Goal: Task Accomplishment & Management: Manage account settings

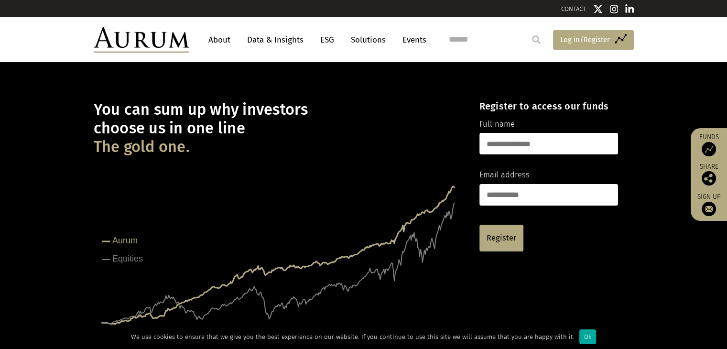
click at [572, 39] on span "Log in/Register" at bounding box center [585, 39] width 50 height 11
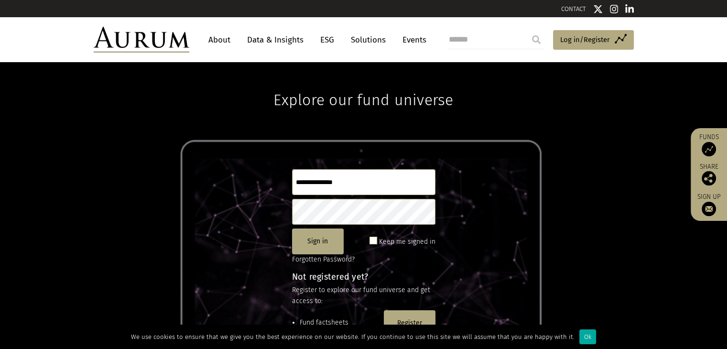
click at [391, 184] on input "text" at bounding box center [363, 182] width 143 height 26
type input "**********"
click at [316, 235] on button "Sign in" at bounding box center [318, 241] width 52 height 26
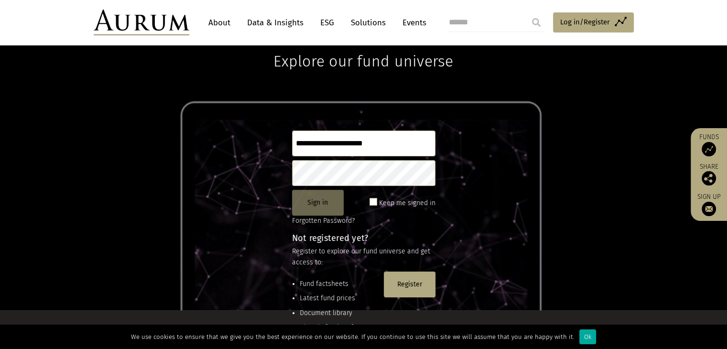
scroll to position [37, 0]
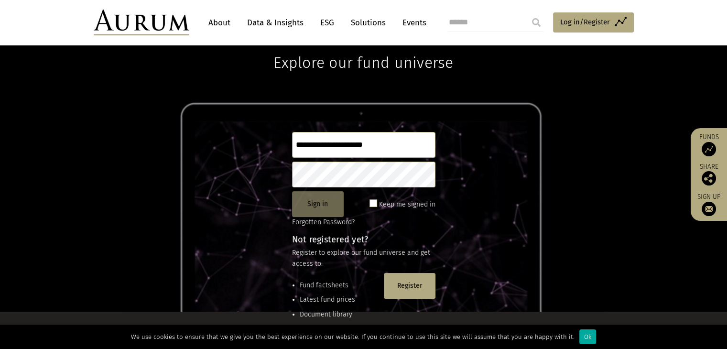
click at [328, 195] on button "Sign in" at bounding box center [318, 204] width 52 height 26
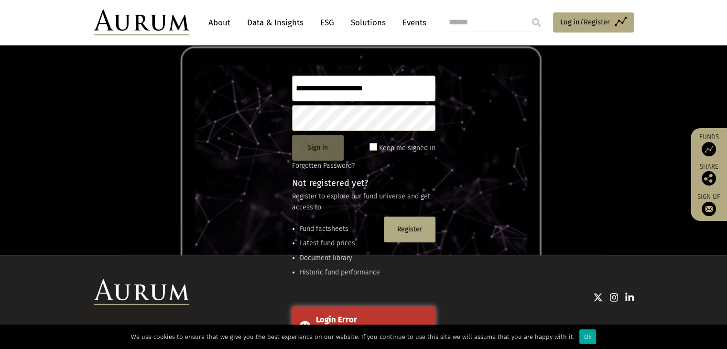
scroll to position [94, 0]
click at [359, 319] on div "Login Error" at bounding box center [372, 319] width 112 height 12
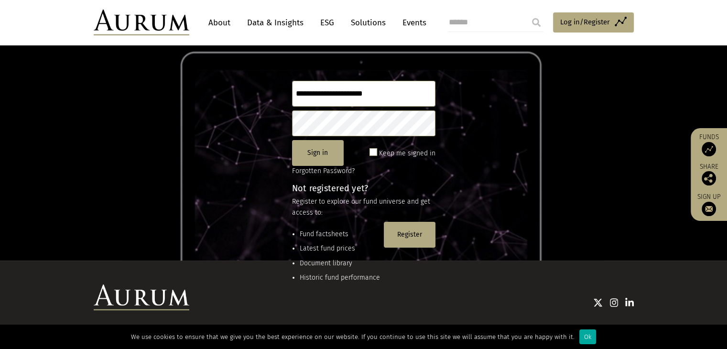
scroll to position [88, 0]
drag, startPoint x: 359, startPoint y: 317, endPoint x: 76, endPoint y: 210, distance: 303.1
click at [76, 210] on div "**********" at bounding box center [363, 117] width 727 height 287
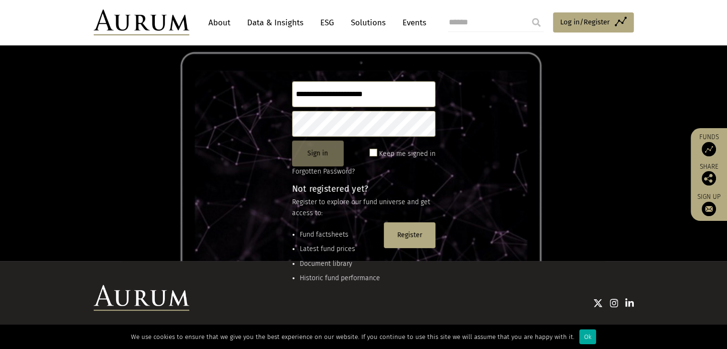
click at [318, 157] on button "Sign in" at bounding box center [318, 153] width 52 height 26
click at [368, 187] on h4 "Not registered yet?" at bounding box center [363, 188] width 143 height 9
